Goal: Task Accomplishment & Management: Manage account settings

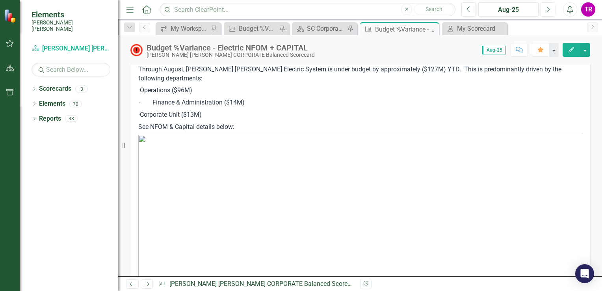
scroll to position [906, 0]
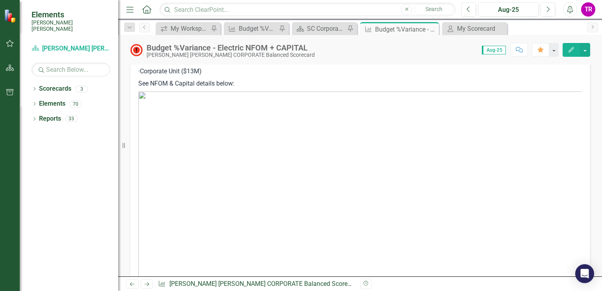
click at [262, 177] on img at bounding box center [360, 211] width 444 height 241
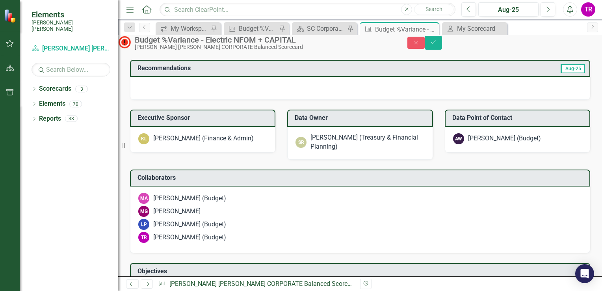
type textarea "<p>Through August, [PERSON_NAME] [PERSON_NAME] Electric System is under budget …"
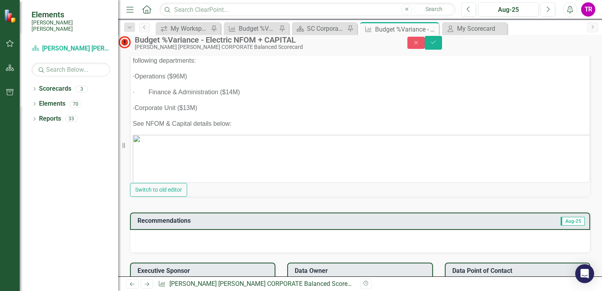
scroll to position [902, 0]
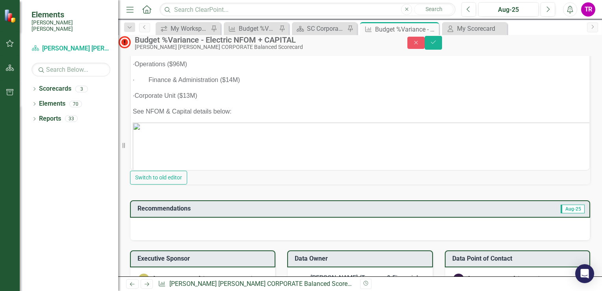
click at [337, 147] on img "Rich Text Area. Press ALT-0 for help." at bounding box center [415, 243] width 564 height 241
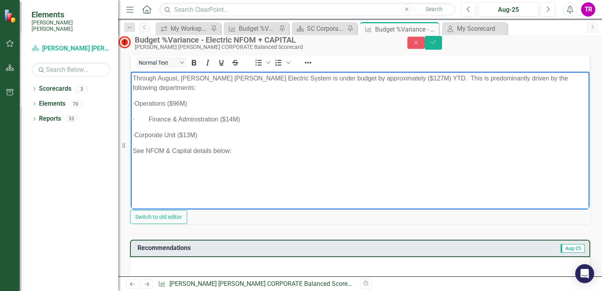
scroll to position [0, 0]
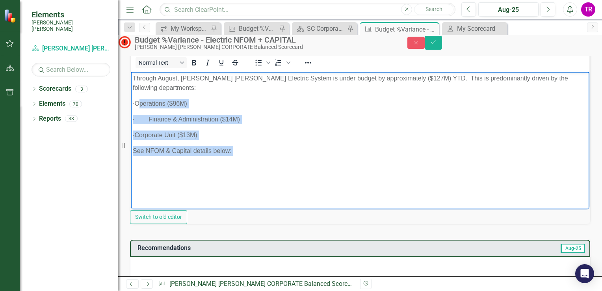
drag, startPoint x: 270, startPoint y: 164, endPoint x: 153, endPoint y: 101, distance: 132.9
click at [153, 101] on body "Through August, [PERSON_NAME] [PERSON_NAME] Electric System is under budget by …" at bounding box center [360, 131] width 459 height 118
click at [226, 149] on p "See NFOM & Capital details below:" at bounding box center [360, 150] width 455 height 9
drag, startPoint x: 227, startPoint y: 138, endPoint x: 212, endPoint y: 130, distance: 17.1
click at [227, 138] on p "· Corporate Unit ($13M)" at bounding box center [360, 134] width 455 height 9
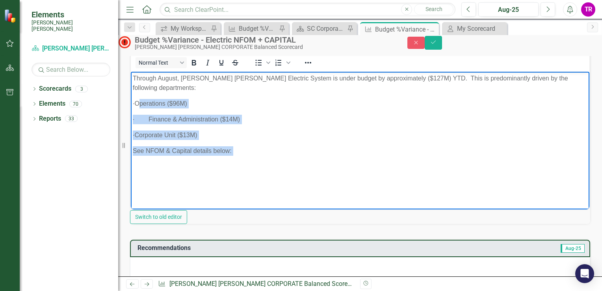
click at [216, 138] on p "· Corporate Unit ($13M)" at bounding box center [360, 134] width 455 height 9
drag, startPoint x: 212, startPoint y: 134, endPoint x: 168, endPoint y: 107, distance: 51.5
click at [167, 106] on body "Through August, [PERSON_NAME] [PERSON_NAME] Electric System is under budget by …" at bounding box center [360, 131] width 459 height 118
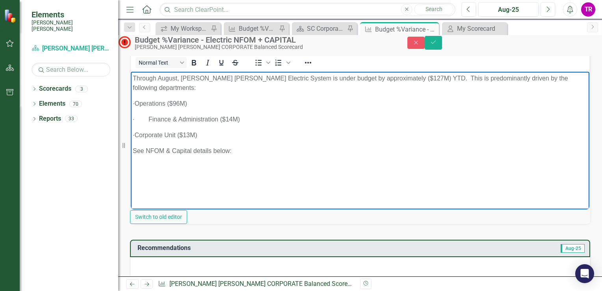
click at [283, 153] on p "See NFOM & Capital details below:" at bounding box center [360, 150] width 455 height 9
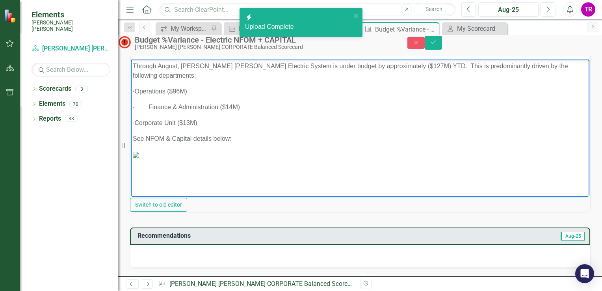
scroll to position [784, 0]
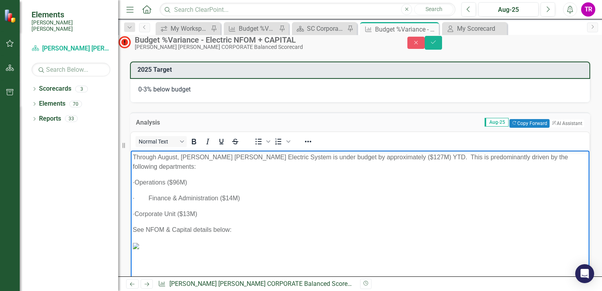
click at [139, 243] on img "Rich Text Area. Press ALT-0 for help." at bounding box center [136, 246] width 6 height 6
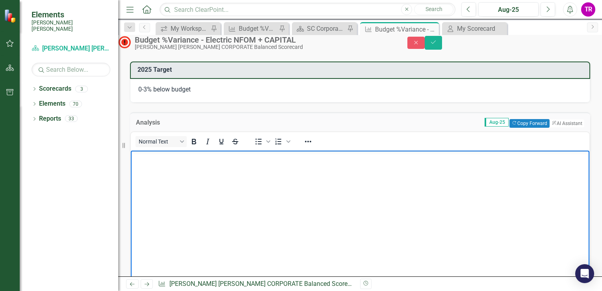
scroll to position [823, 0]
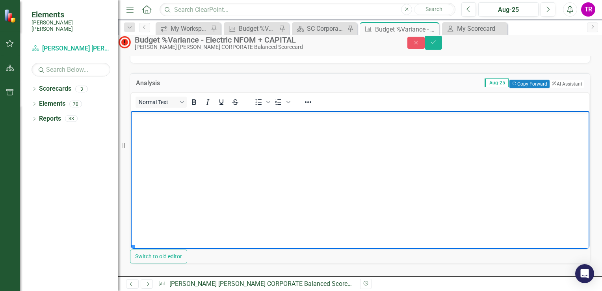
click at [511, 31] on p "Rich Text Area. Press ALT-0 for help." at bounding box center [360, 25] width 455 height 9
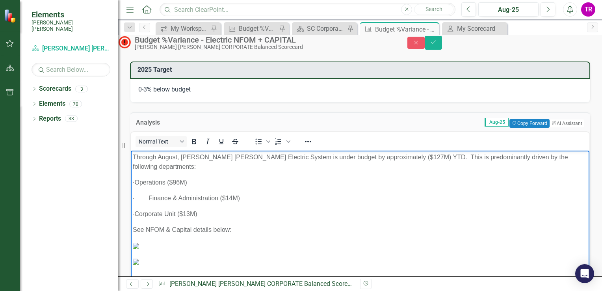
scroll to position [0, 0]
click at [253, 225] on p "See NFOM & Capital details below:" at bounding box center [360, 229] width 455 height 9
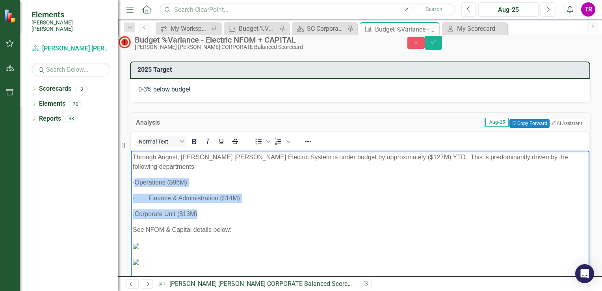
drag, startPoint x: 215, startPoint y: 212, endPoint x: 136, endPoint y: 179, distance: 85.5
click at [136, 179] on body "Through August, [PERSON_NAME] [PERSON_NAME] Electric System is under budget by …" at bounding box center [360, 213] width 459 height 124
click at [175, 192] on body "Through August, [PERSON_NAME] [PERSON_NAME] Electric System is under budget by …" at bounding box center [360, 213] width 459 height 124
drag, startPoint x: 189, startPoint y: 185, endPoint x: 195, endPoint y: 184, distance: 6.1
click at [190, 185] on p "· Operations ($96M)" at bounding box center [360, 182] width 455 height 9
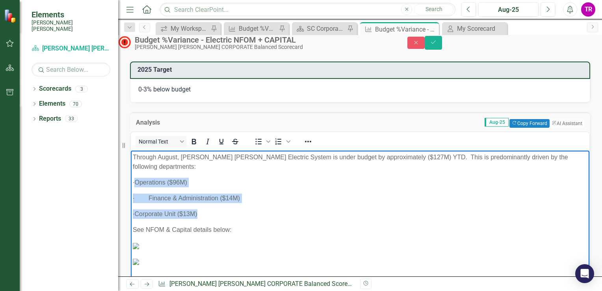
click at [221, 184] on p "· Operations ($96M)" at bounding box center [360, 182] width 455 height 9
click at [199, 182] on p "· Operations ($96M)" at bounding box center [360, 182] width 455 height 9
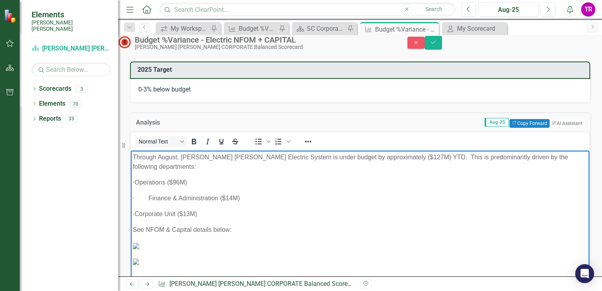
click at [195, 179] on p "· Operations ($96M)" at bounding box center [360, 182] width 455 height 9
click at [216, 183] on p "· Operations ($84.5M)" at bounding box center [360, 182] width 455 height 9
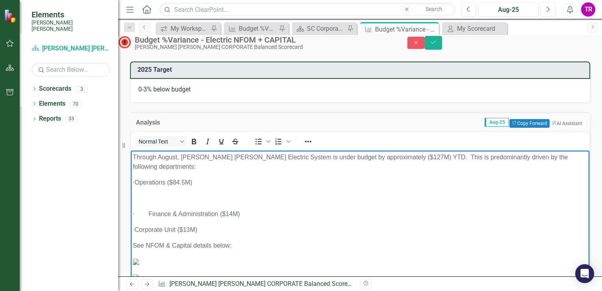
click at [217, 183] on p "· Operations ($84.5M)" at bounding box center [360, 182] width 455 height 9
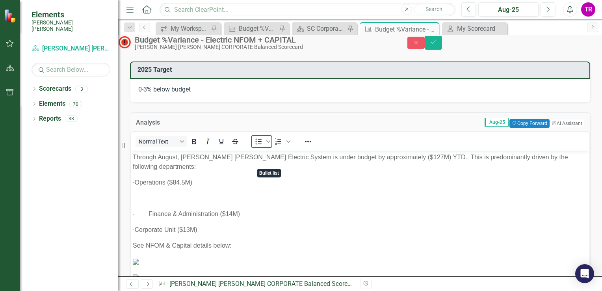
click at [263, 146] on icon "Bullet list" at bounding box center [258, 141] width 9 height 9
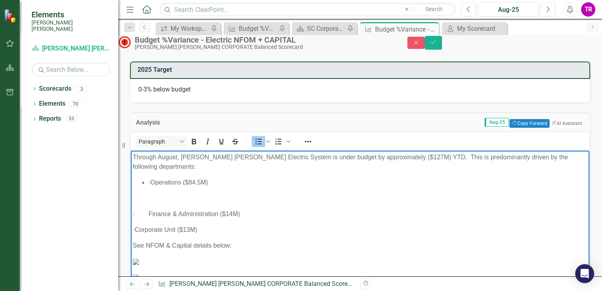
click at [165, 180] on li "· Operations ($84.5M)" at bounding box center [368, 182] width 439 height 9
click at [187, 202] on p "Rich Text Area. Press ALT-0 for help." at bounding box center [360, 197] width 455 height 9
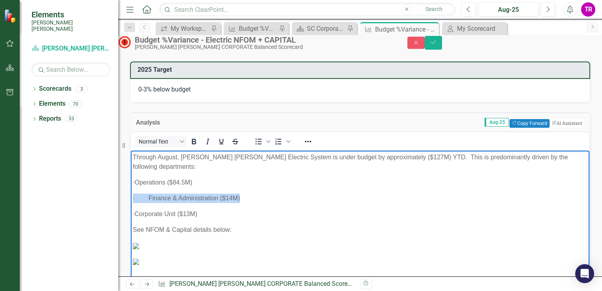
drag, startPoint x: 251, startPoint y: 193, endPoint x: 266, endPoint y: 359, distance: 166.9
click at [131, 190] on html "Through August, [PERSON_NAME] [PERSON_NAME] Electric System is under budget by …" at bounding box center [360, 213] width 459 height 124
copy p "· Finance & Administration ($14M)"
click at [262, 202] on p "· Finance & Administration ($14M)" at bounding box center [360, 197] width 455 height 9
click at [218, 185] on p "· Operations ($84.5M)" at bounding box center [360, 182] width 455 height 9
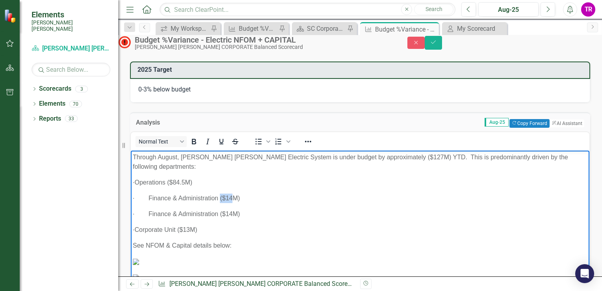
drag, startPoint x: 235, startPoint y: 197, endPoint x: 220, endPoint y: 193, distance: 15.6
click at [220, 193] on body "Through August, [PERSON_NAME] [PERSON_NAME] Electric System is under budget by …" at bounding box center [360, 221] width 459 height 140
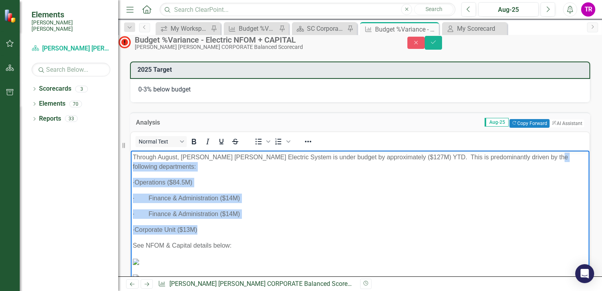
drag, startPoint x: 237, startPoint y: 190, endPoint x: 129, endPoint y: 171, distance: 110.0
click at [131, 171] on html "Through August, [PERSON_NAME] [PERSON_NAME] Electric System is under budget by …" at bounding box center [360, 221] width 459 height 140
click at [214, 220] on body "Through August, [PERSON_NAME] [PERSON_NAME] Electric System is under budget by …" at bounding box center [360, 221] width 459 height 140
drag, startPoint x: 220, startPoint y: 230, endPoint x: 154, endPoint y: 183, distance: 81.1
click at [154, 183] on body "Through August, [PERSON_NAME] [PERSON_NAME] Electric System is under budget by …" at bounding box center [360, 221] width 459 height 140
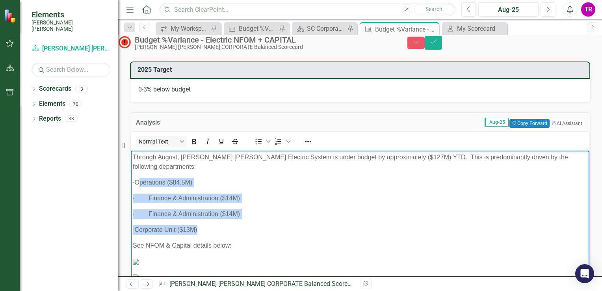
click at [181, 193] on p "· Finance & Administration ($14M)" at bounding box center [360, 197] width 455 height 9
click at [253, 232] on p "· Corporate Unit ($13M)" at bounding box center [360, 229] width 455 height 9
click at [217, 226] on p "· Corporate Unit ($13M)" at bounding box center [360, 229] width 455 height 9
drag, startPoint x: 217, startPoint y: 230, endPoint x: 131, endPoint y: 174, distance: 102.7
click at [131, 174] on body "Through August, [PERSON_NAME] [PERSON_NAME] Electric System is under budget by …" at bounding box center [360, 221] width 459 height 140
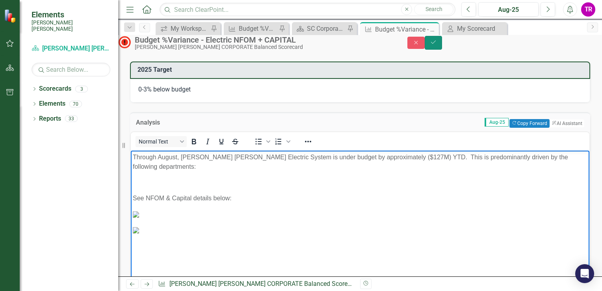
click at [437, 45] on icon "Save" at bounding box center [433, 42] width 7 height 6
